Goal: Find specific page/section: Find specific page/section

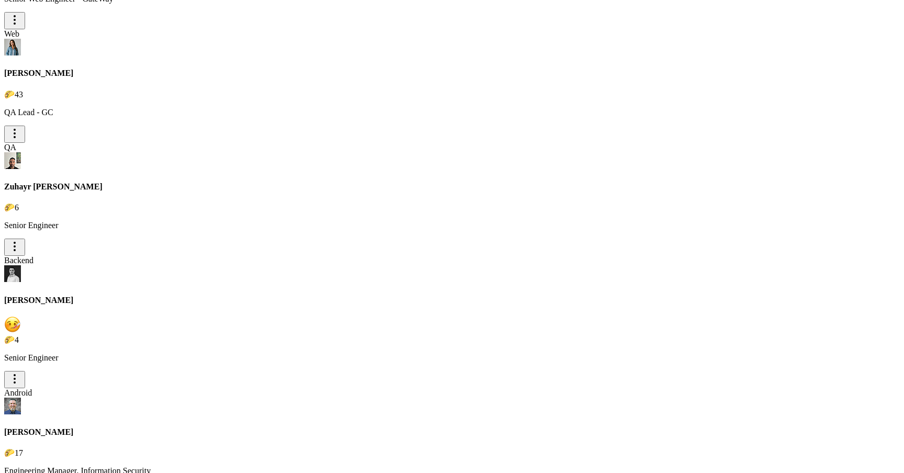
scroll to position [6445, 0]
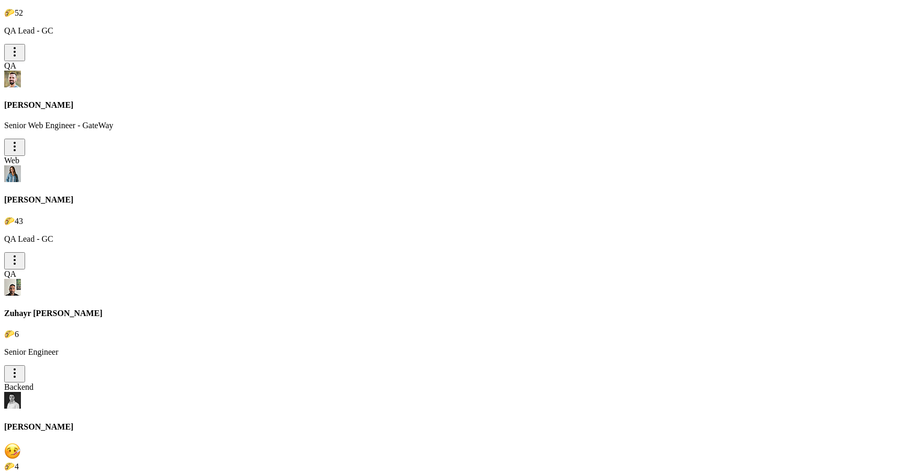
scroll to position [6309, 0]
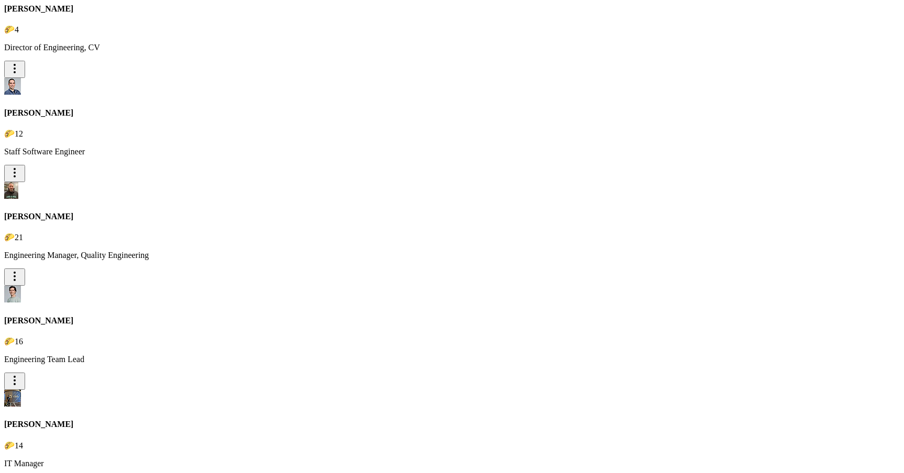
scroll to position [7246, 0]
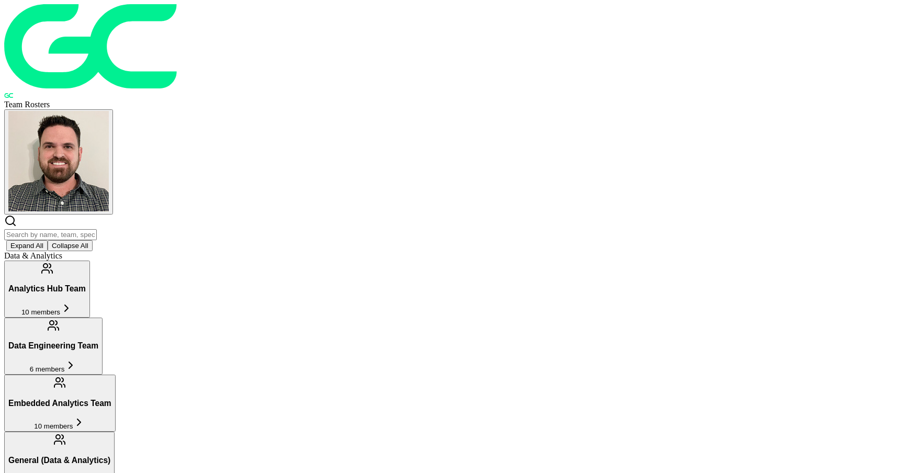
click at [311, 215] on div "Expand All Collapse All" at bounding box center [452, 233] width 896 height 37
click at [97, 229] on input "text" at bounding box center [50, 234] width 93 height 11
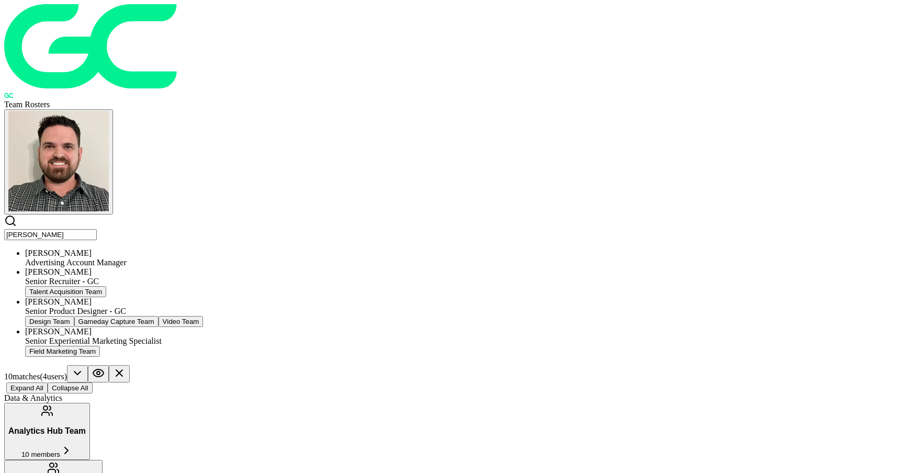
type input "[PERSON_NAME]"
click at [241, 277] on div "Senior Recruiter - GC" at bounding box center [462, 281] width 875 height 9
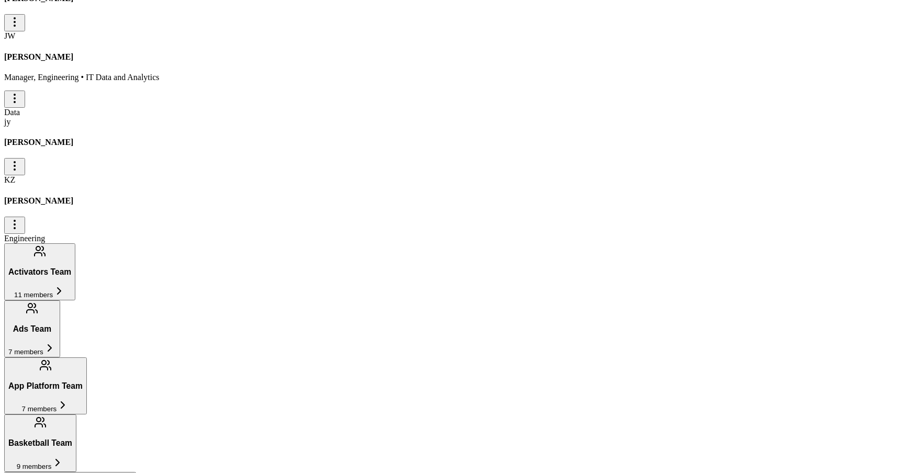
scroll to position [2362, 0]
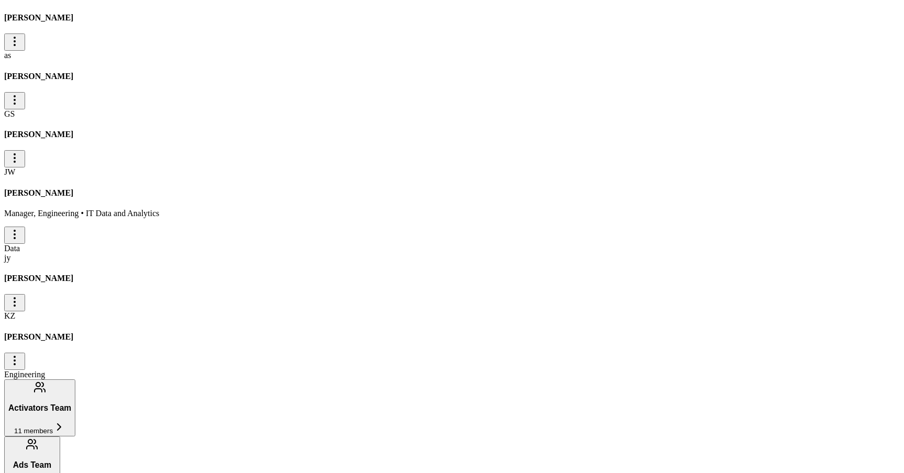
scroll to position [2220, 0]
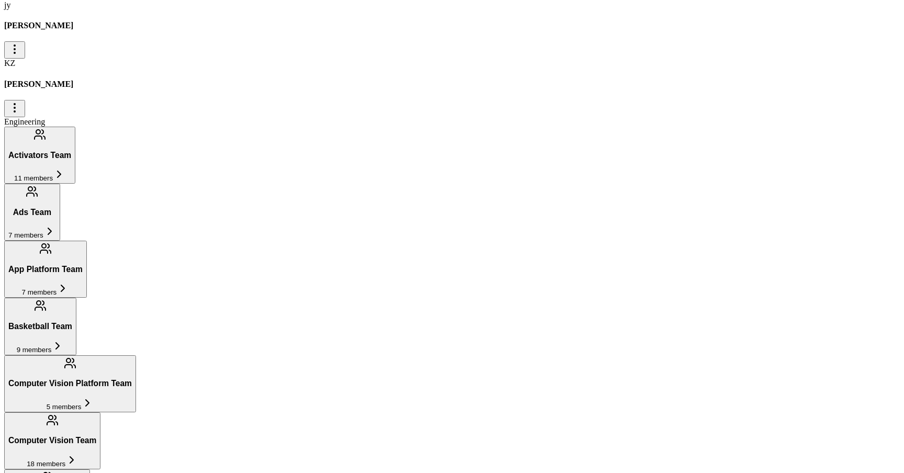
scroll to position [2471, 0]
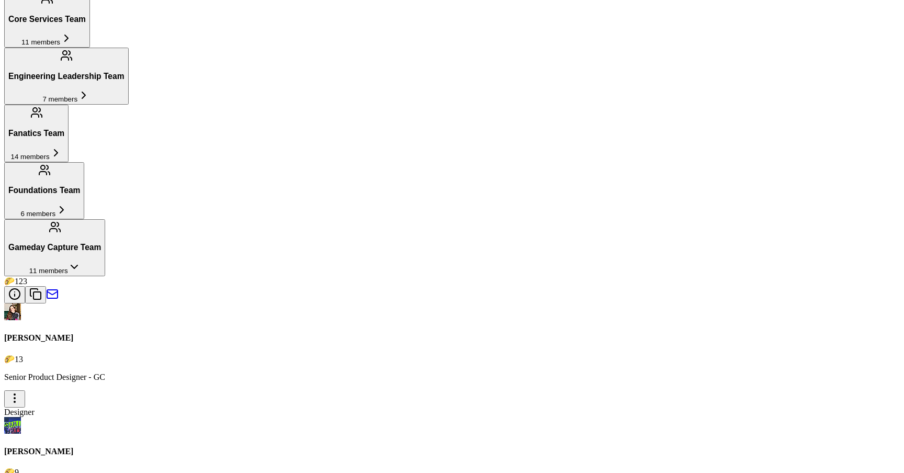
scroll to position [3063, 0]
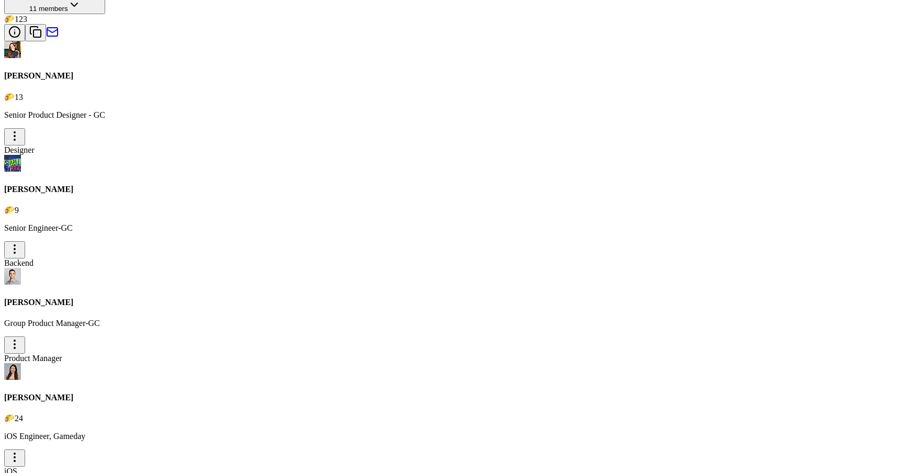
scroll to position [3192, 0]
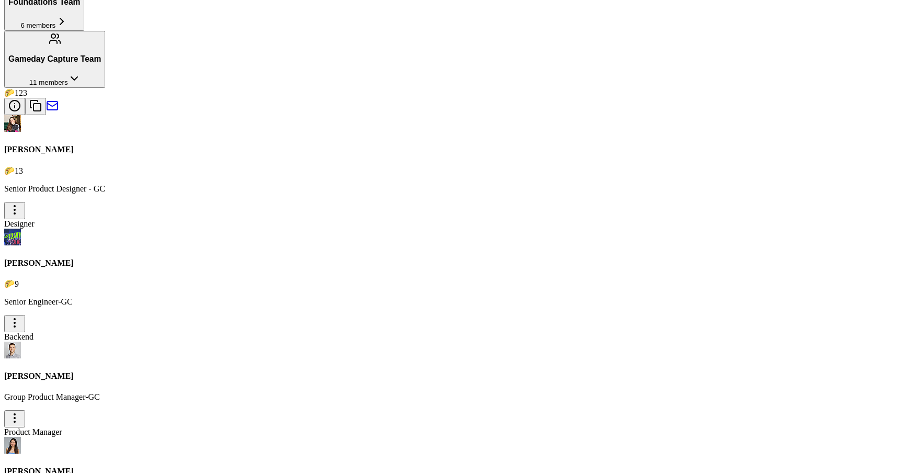
scroll to position [3115, 0]
